Goal: Task Accomplishment & Management: Manage account settings

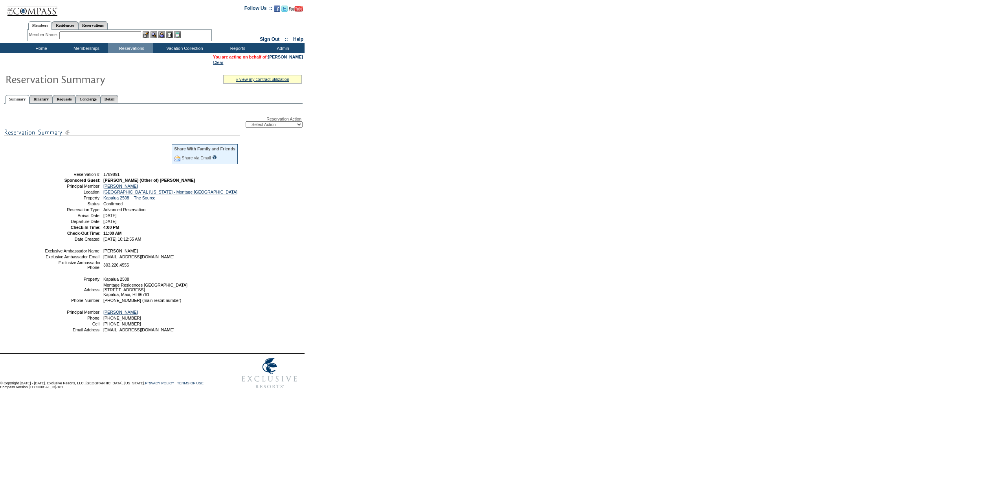
click at [119, 99] on link "Detail" at bounding box center [110, 99] width 18 height 8
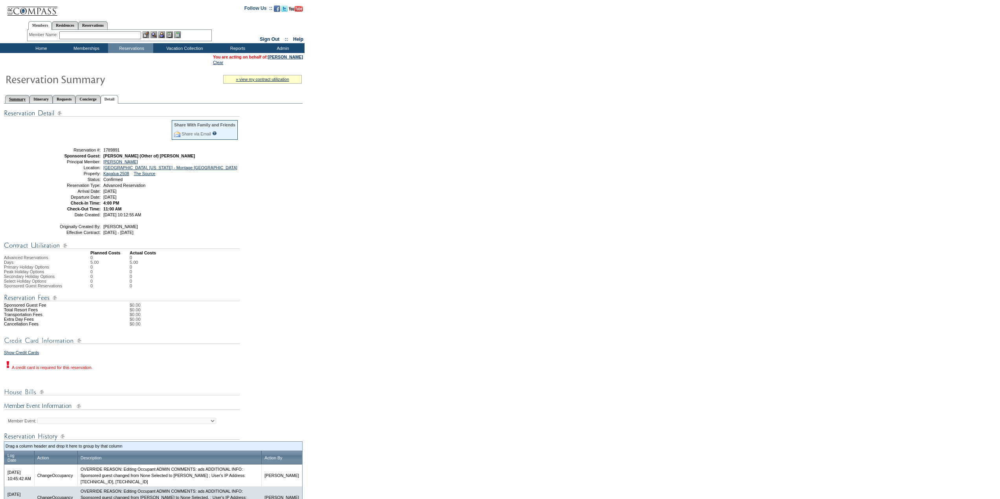
click at [22, 102] on link "Summary" at bounding box center [17, 99] width 24 height 8
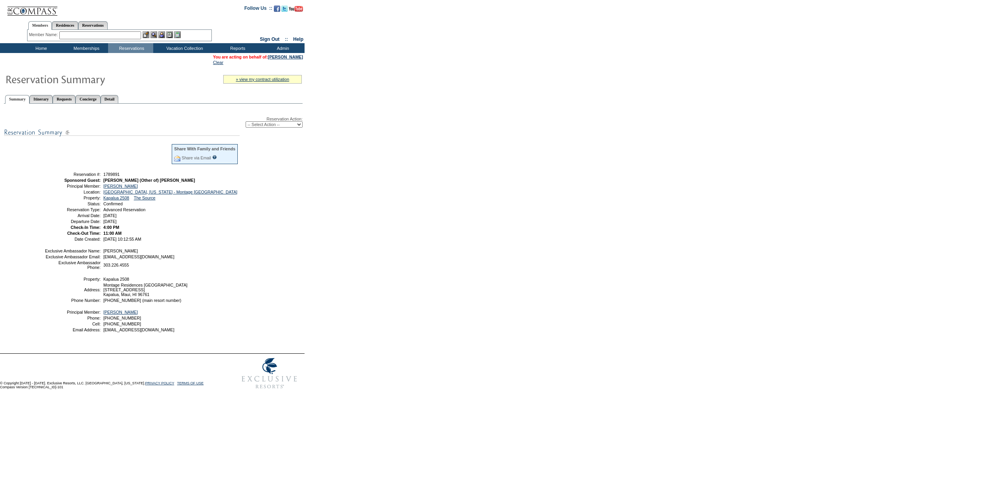
click at [288, 125] on select "-- Select Action -- Modify Reservation Dates Modify Reservation Cost Modify Occ…" at bounding box center [274, 124] width 57 height 6
select select "ChangeOccupancy"
click at [246, 123] on select "-- Select Action -- Modify Reservation Dates Modify Reservation Cost Modify Occ…" at bounding box center [274, 124] width 57 height 6
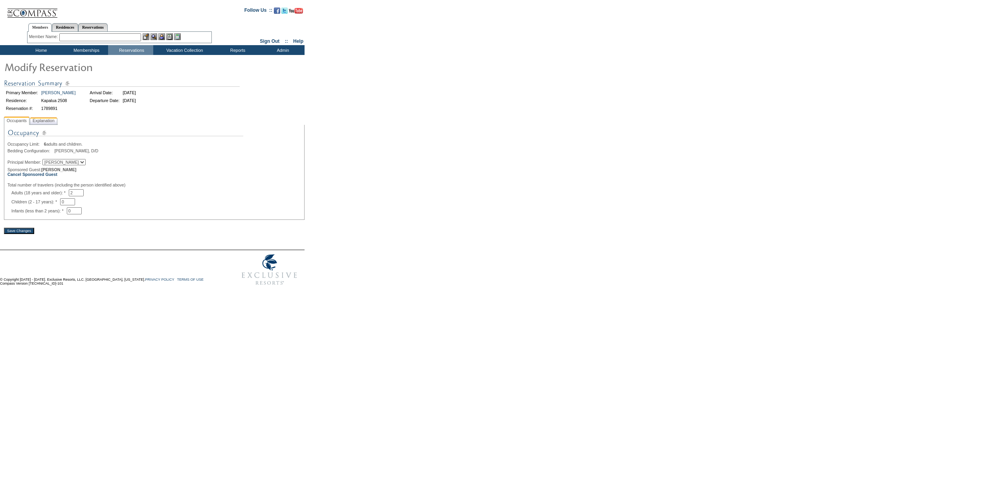
click at [37, 121] on span "Explanation" at bounding box center [43, 121] width 25 height 8
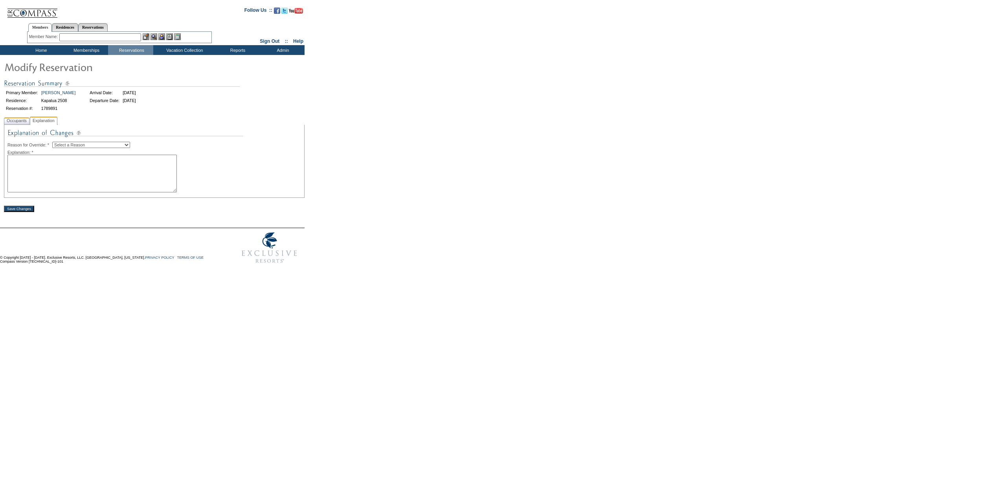
click at [28, 120] on span "Occupants" at bounding box center [16, 121] width 23 height 8
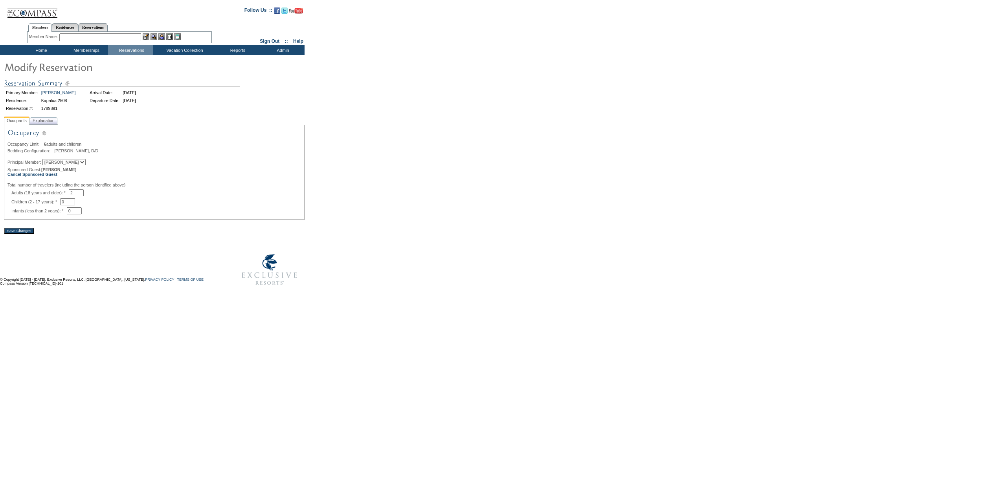
click at [59, 172] on span "Hannah Mahoney" at bounding box center [58, 169] width 35 height 5
click at [53, 176] on b "Cancel Sponsored Guest" at bounding box center [32, 174] width 50 height 5
click at [52, 171] on b "Make this reservation for a Sponsored Guest" at bounding box center [51, 169] width 89 height 5
